Goal: Find specific page/section: Find specific page/section

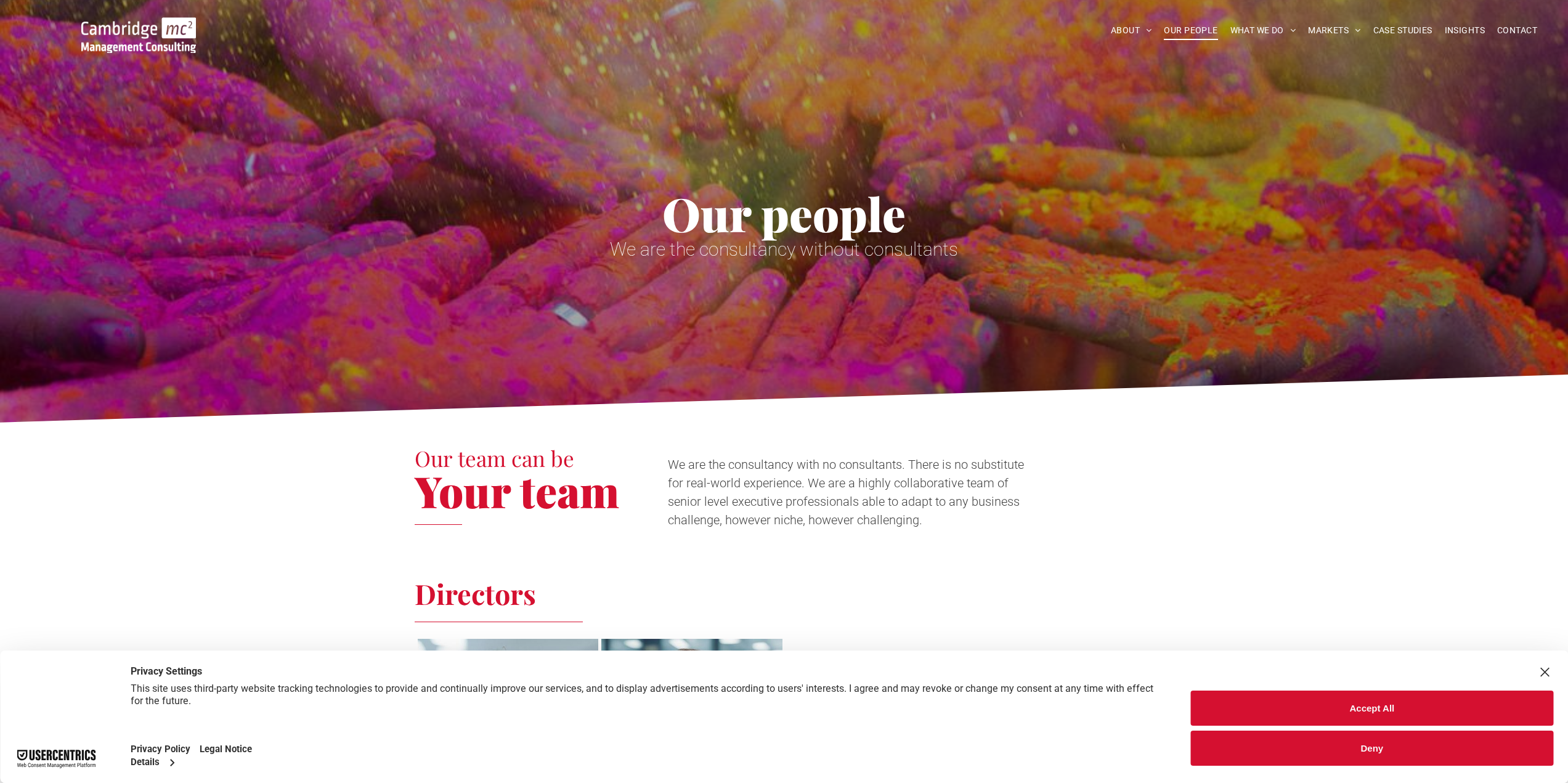
click at [694, 298] on div "Our people We are the consultancy without consultants" at bounding box center [784, 215] width 1568 height 430
click at [718, 221] on span "Our people" at bounding box center [783, 213] width 243 height 61
drag, startPoint x: 716, startPoint y: 220, endPoint x: 446, endPoint y: 75, distance: 306.5
click at [716, 212] on span "Our people" at bounding box center [783, 213] width 243 height 61
click at [882, 207] on span "Our people" at bounding box center [783, 213] width 243 height 61
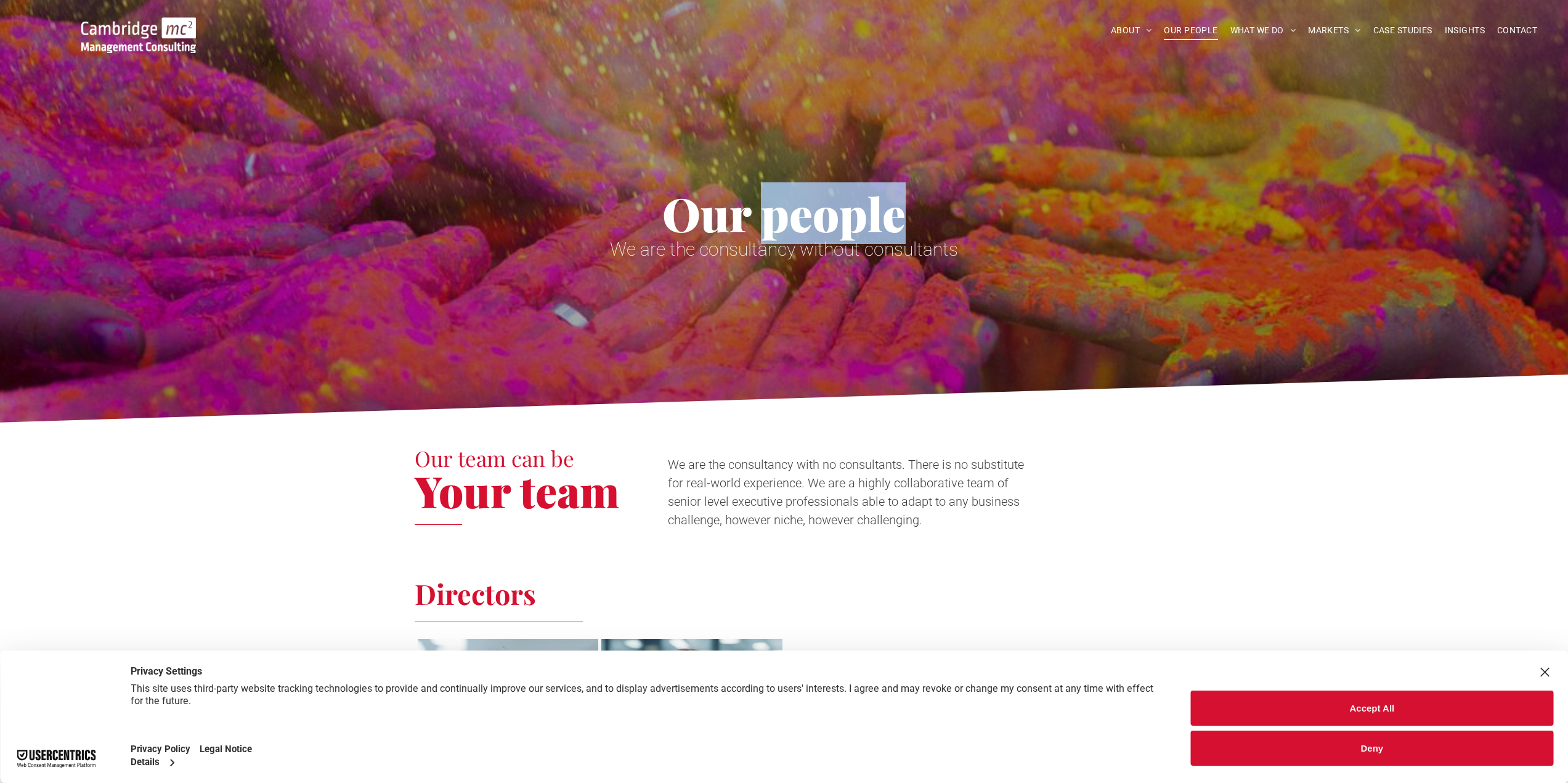
click at [881, 205] on span "Our people" at bounding box center [783, 213] width 243 height 61
click at [879, 205] on span "Our people" at bounding box center [783, 213] width 243 height 61
click at [983, 246] on h1 "We are the consultancy without consultants" at bounding box center [784, 249] width 739 height 20
click at [1003, 253] on h1 "We are the consultancy without consultants" at bounding box center [784, 249] width 739 height 20
click at [996, 252] on h1 "We are the consultancy without consultants" at bounding box center [784, 249] width 739 height 20
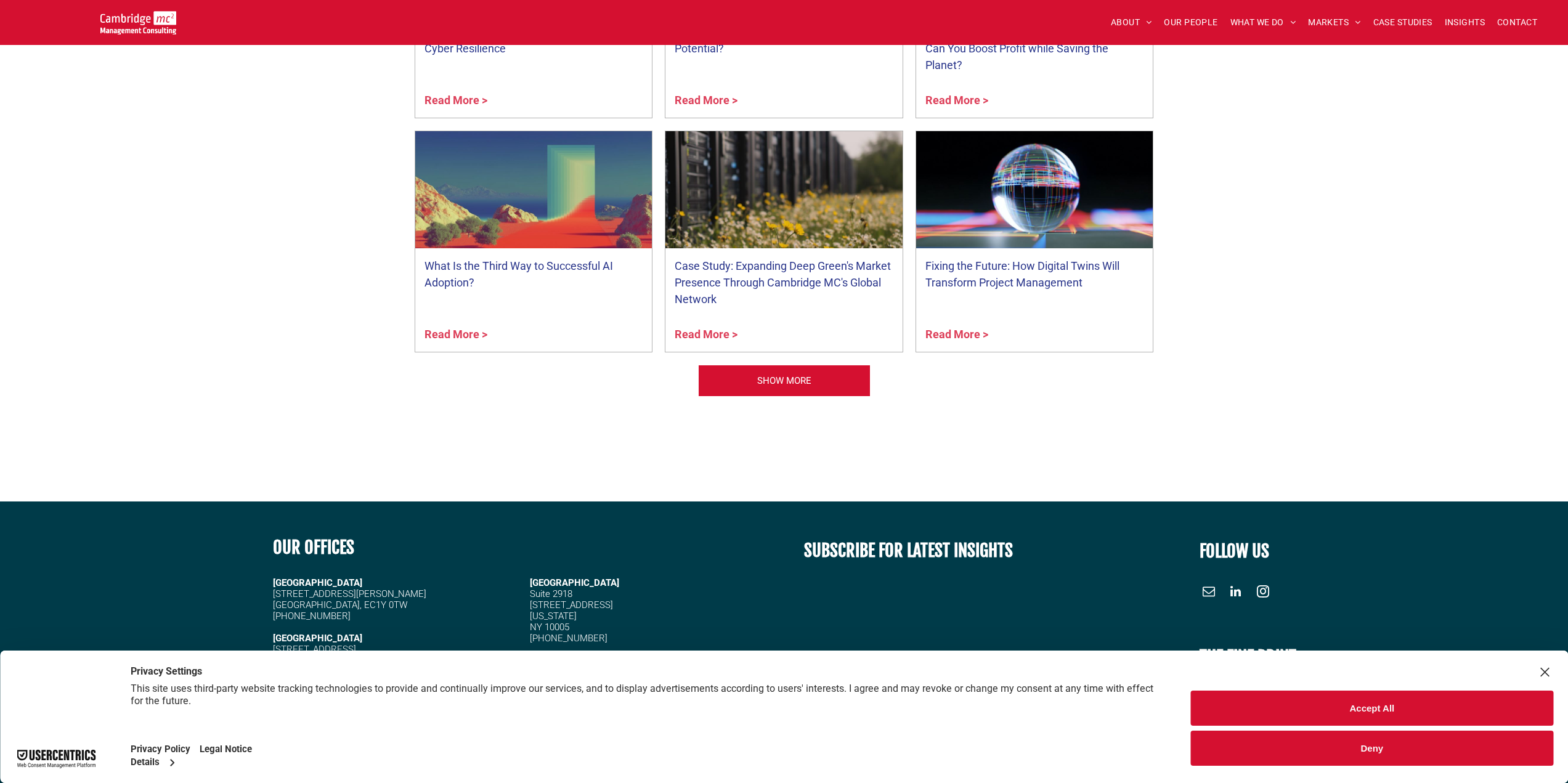
scroll to position [5057, 0]
